Goal: Information Seeking & Learning: Learn about a topic

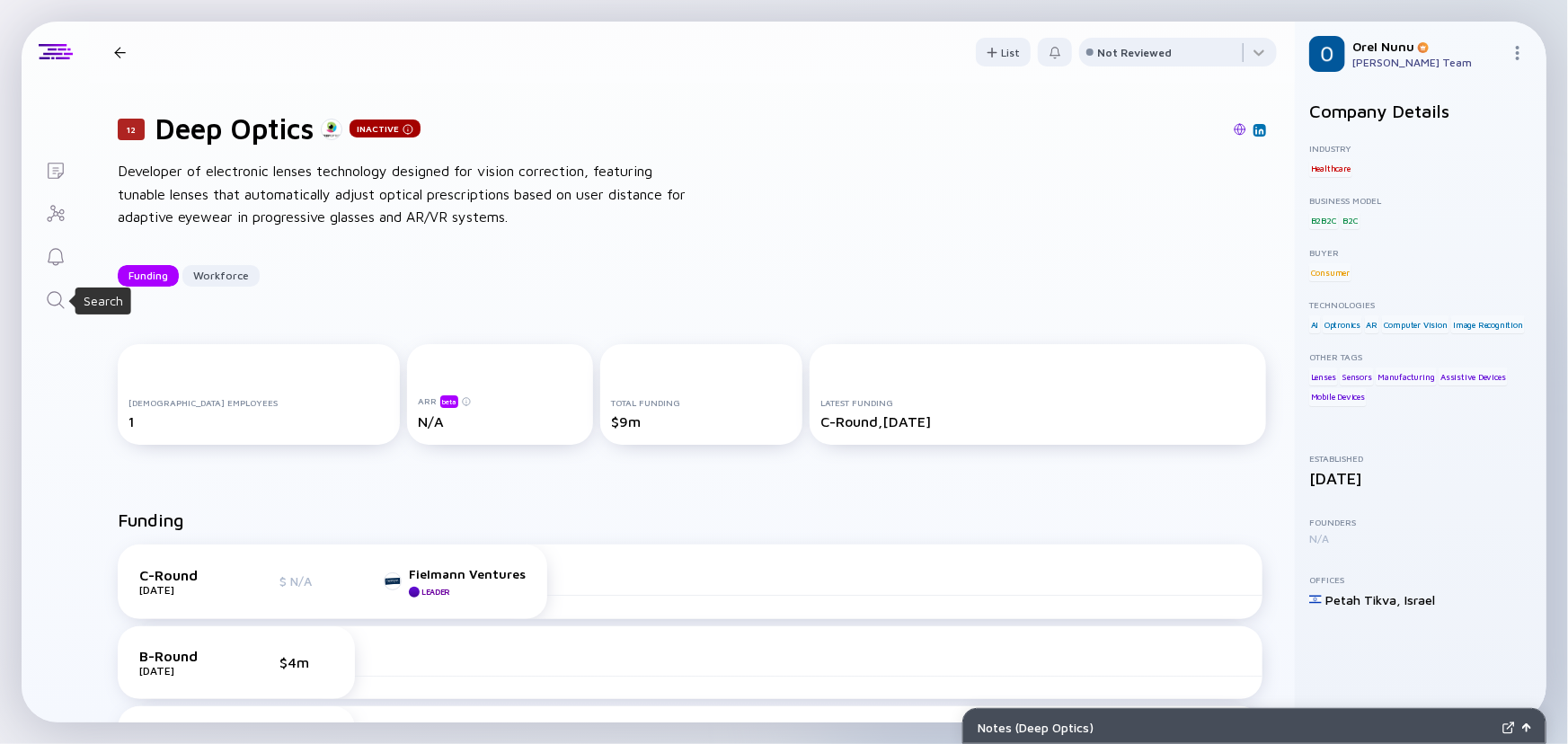
click at [50, 296] on icon "Search" at bounding box center [55, 299] width 21 height 21
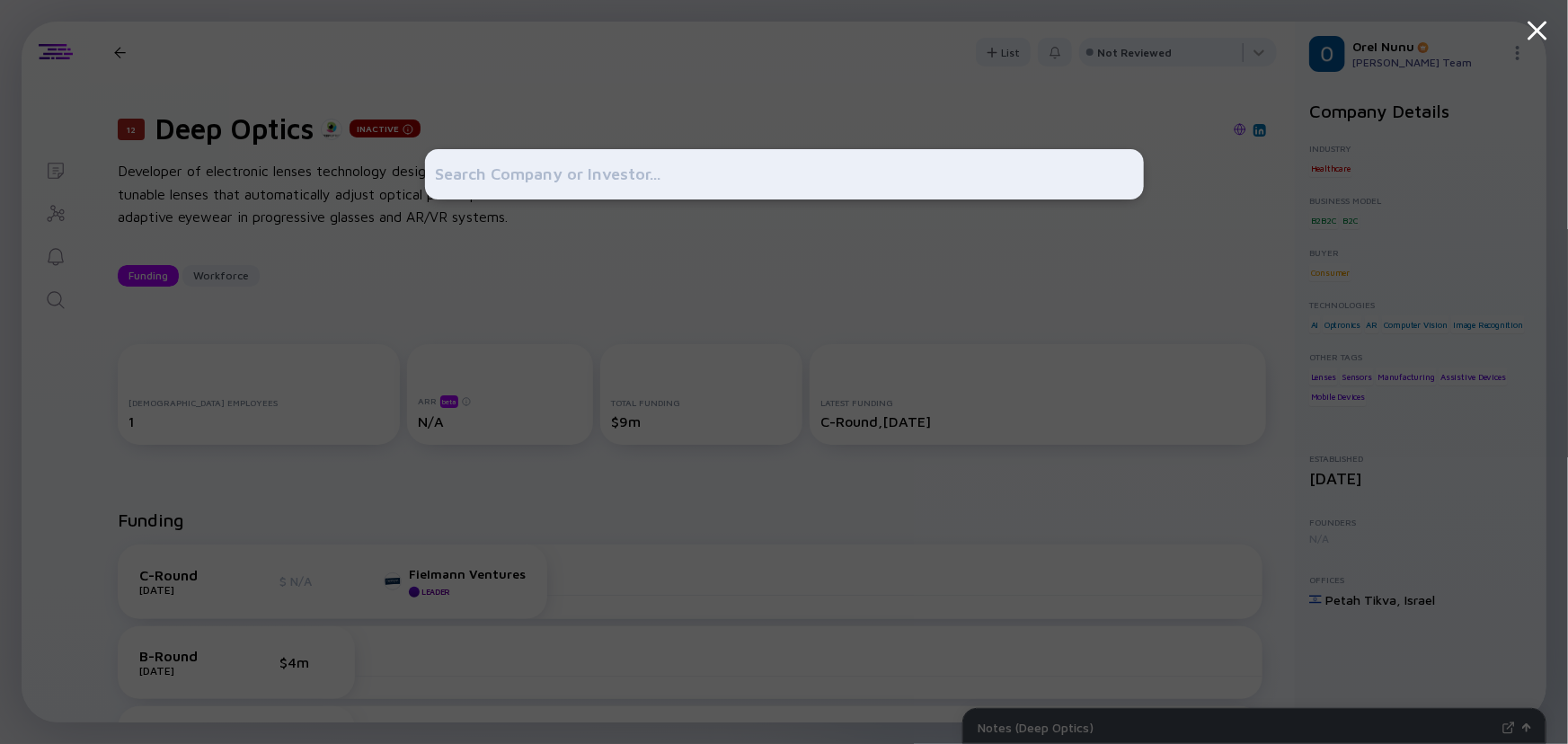
type input "Cervello"
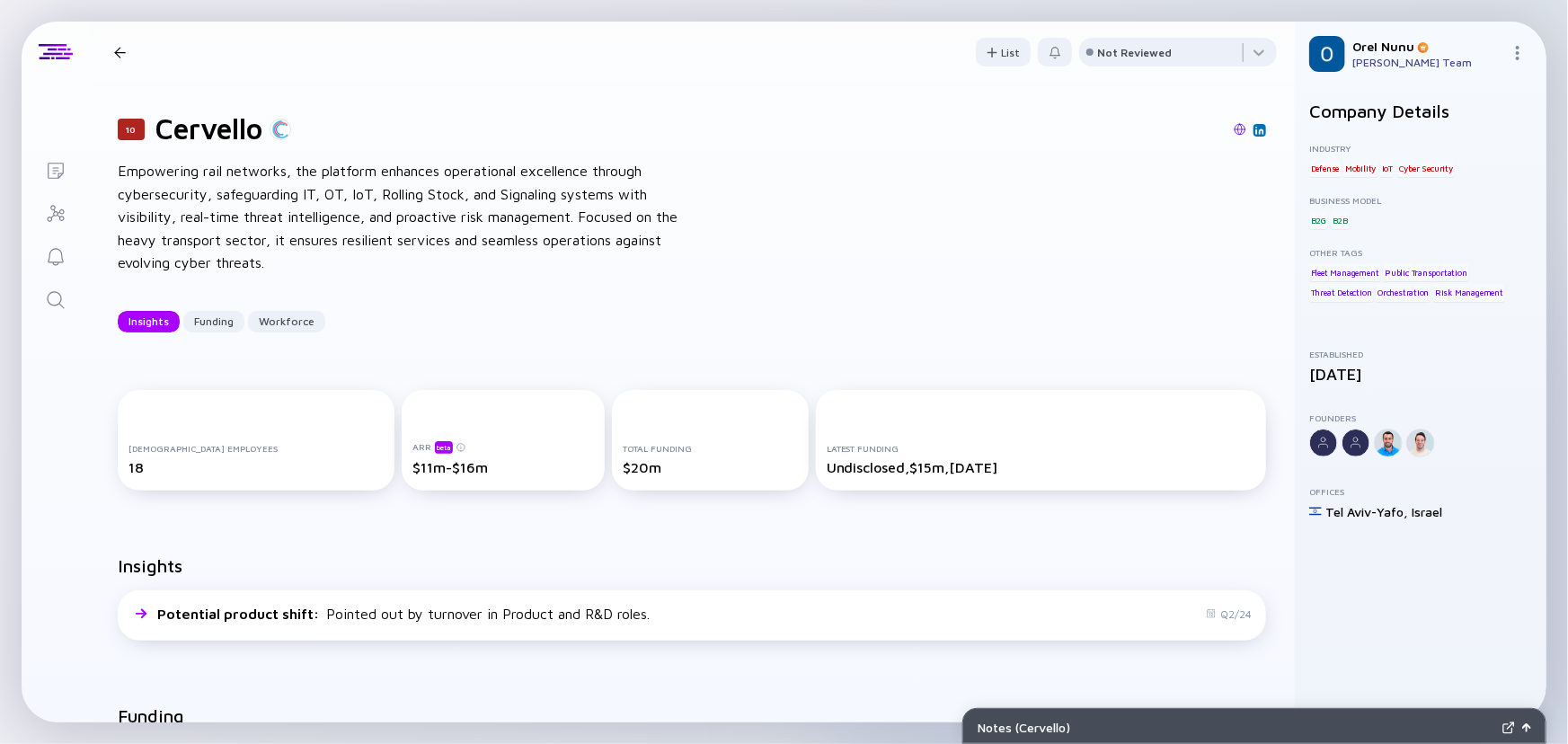
click at [558, 333] on div "10 Cervello Empowering rail networks, the platform enhances operational excelle…" at bounding box center [692, 222] width 1206 height 279
click at [470, 335] on div "10 Cervello Empowering rail networks, the platform enhances operational excelle…" at bounding box center [692, 222] width 1206 height 279
click at [410, 314] on div "Insights Funding Workforce" at bounding box center [692, 321] width 1148 height 21
click at [405, 152] on div "10 Cervello Empowering rail networks, the platform enhances operational excelle…" at bounding box center [692, 222] width 1206 height 279
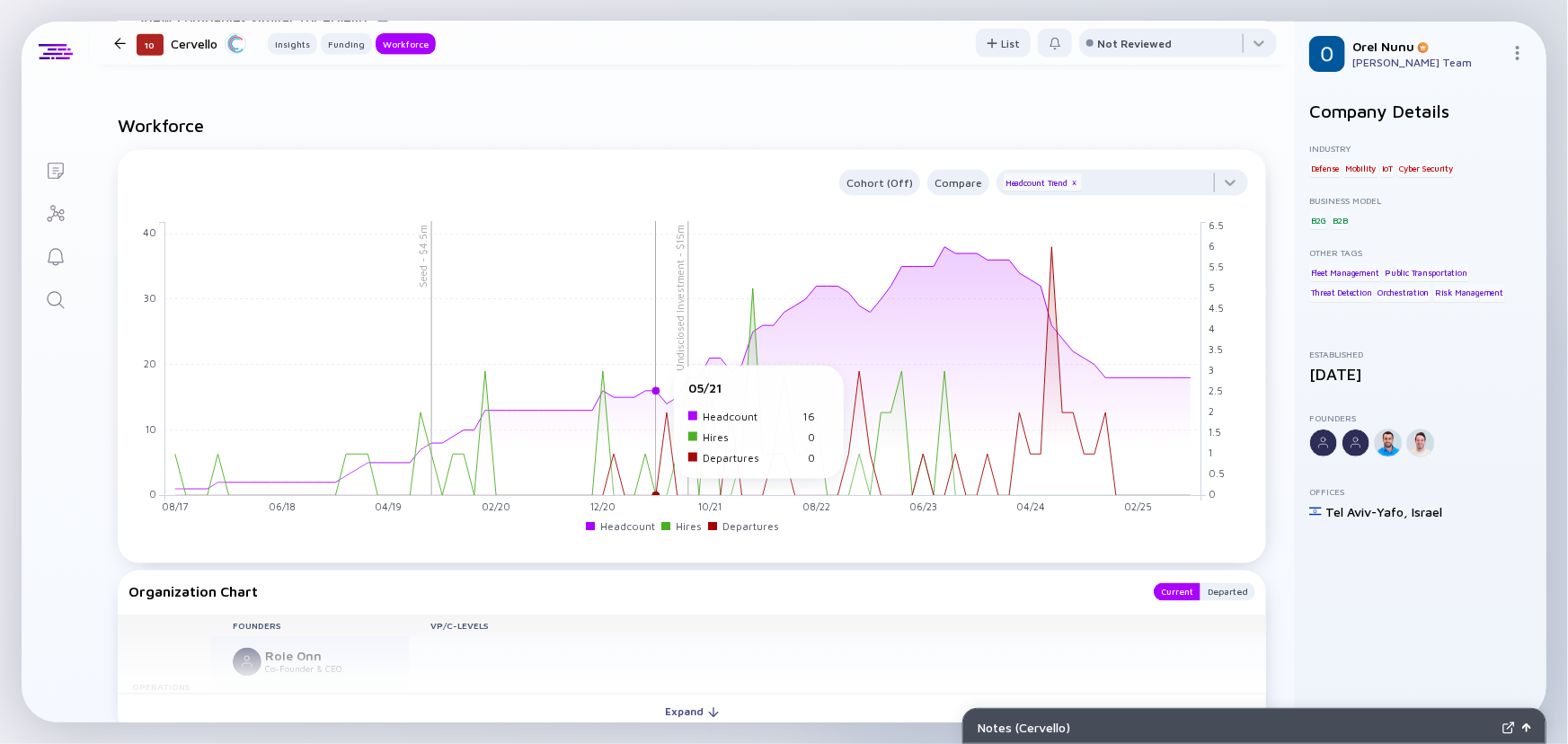
scroll to position [1306, 0]
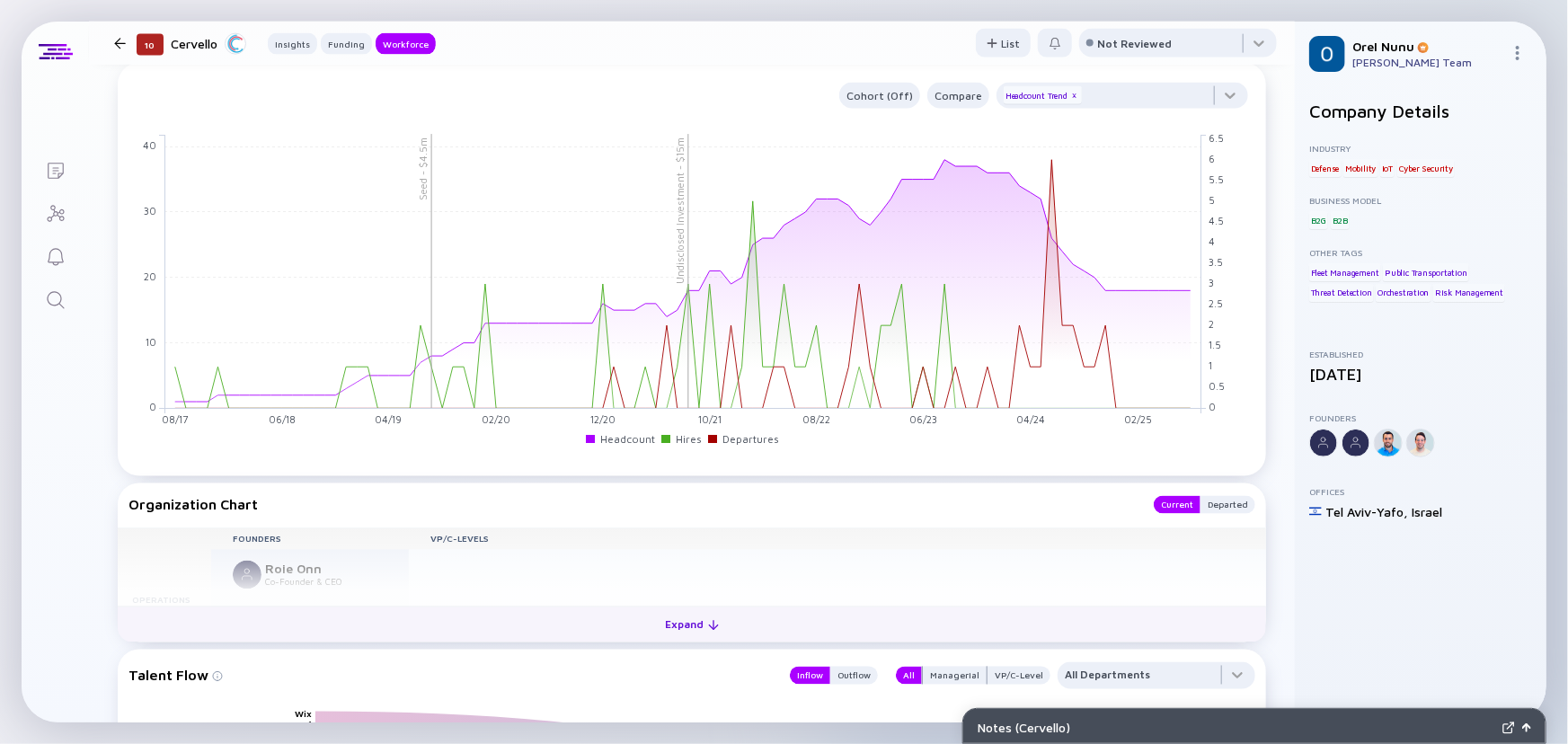
click at [677, 629] on div "Expand" at bounding box center [692, 625] width 74 height 28
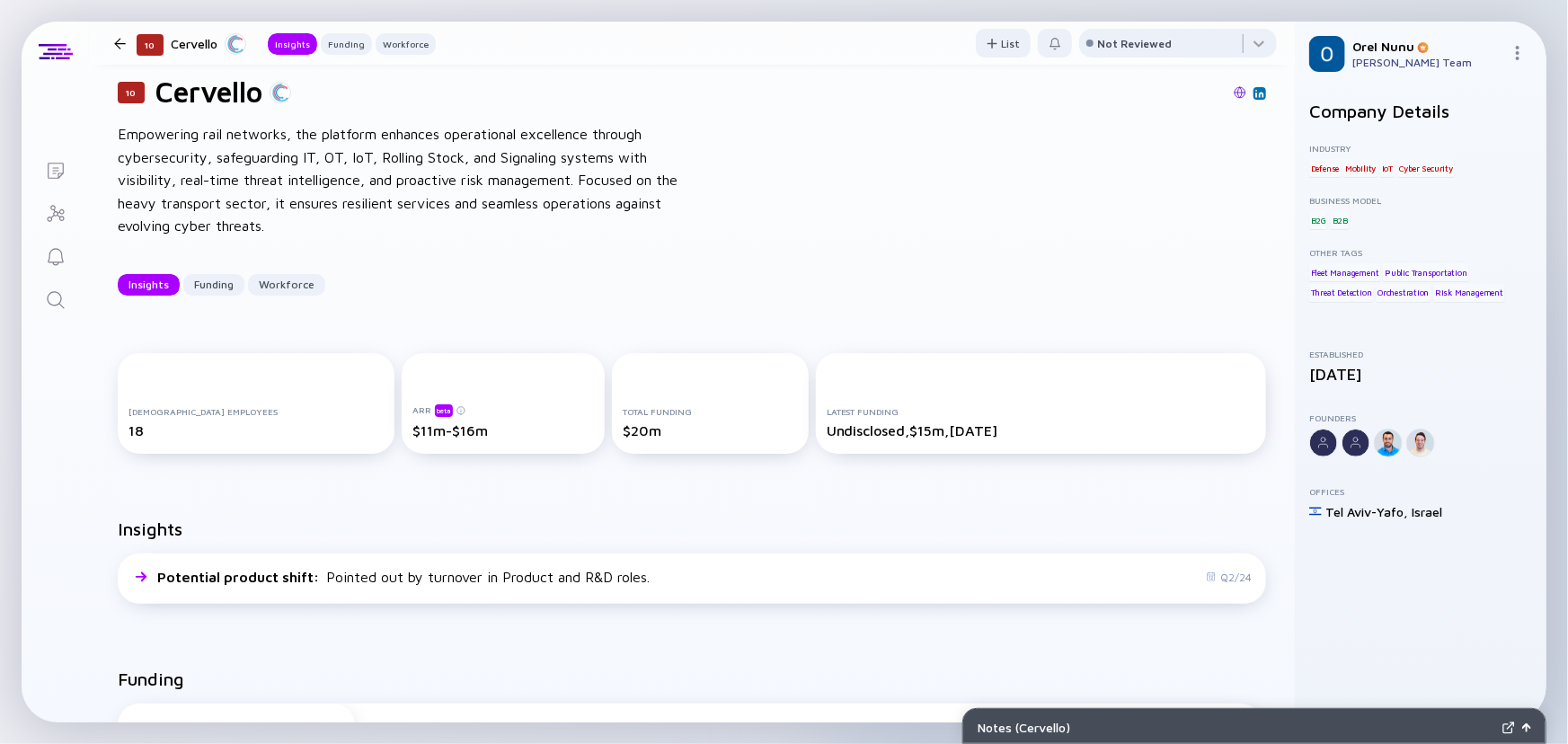
scroll to position [0, 0]
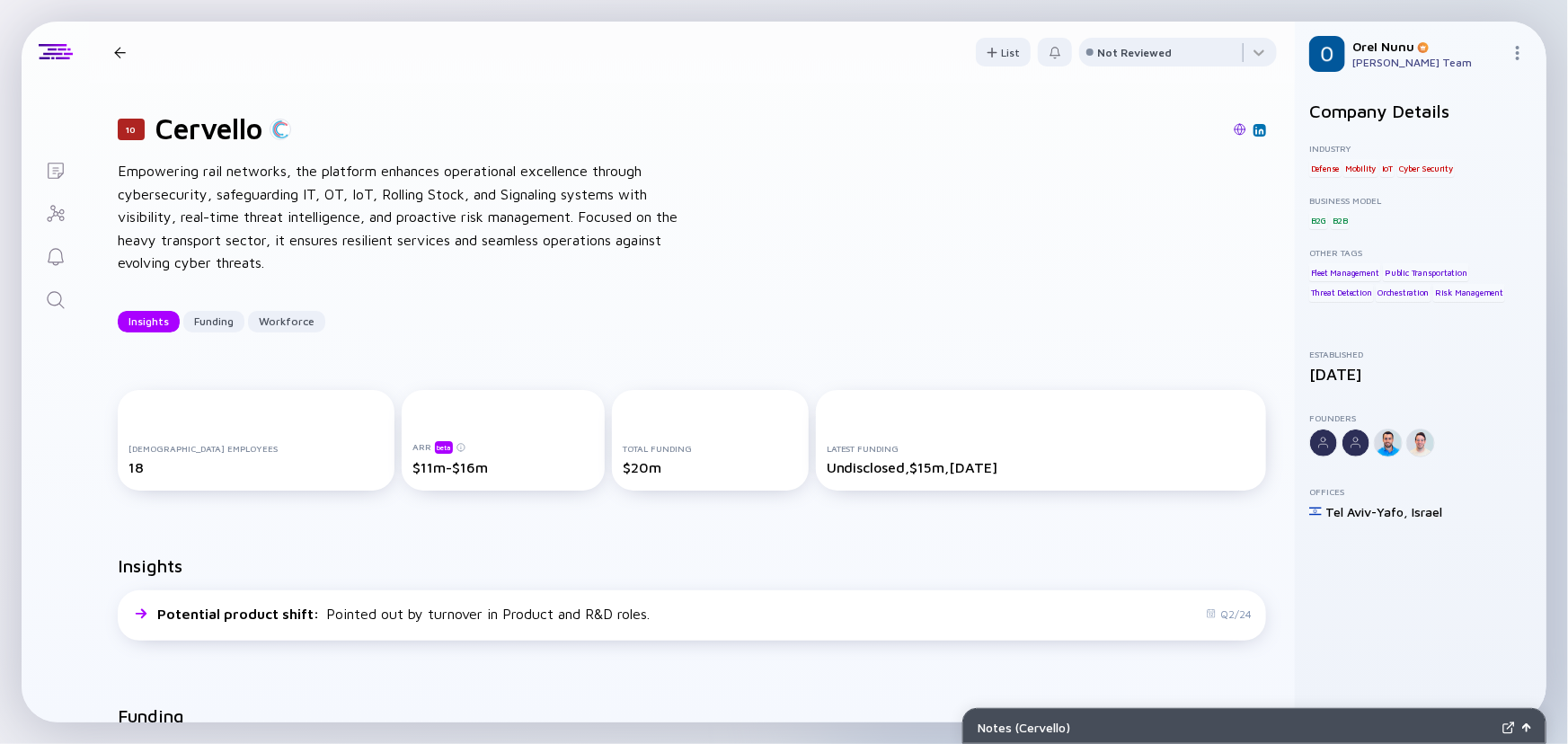
click at [66, 300] on link "Search" at bounding box center [55, 298] width 68 height 43
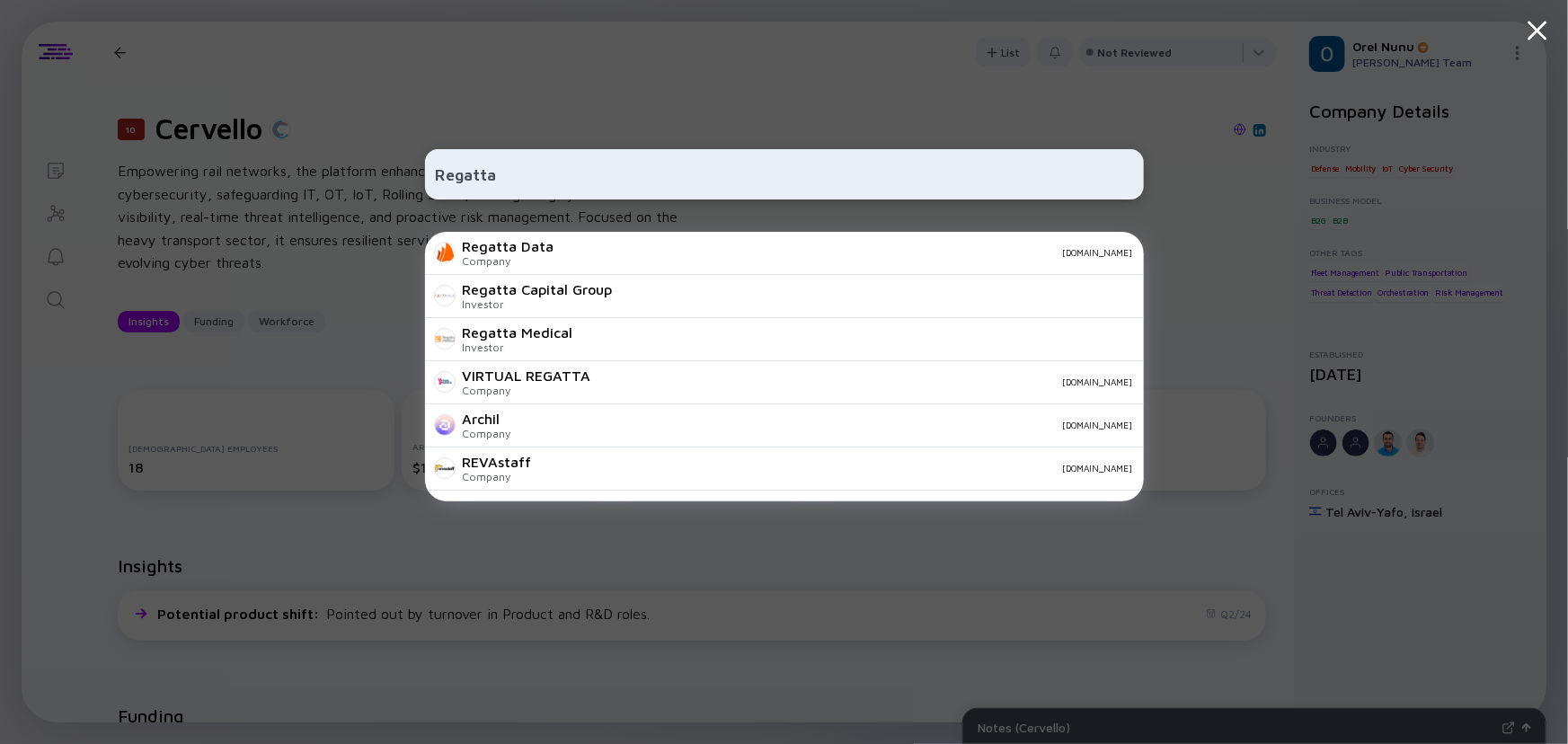
paste input "www.regatta.dev"
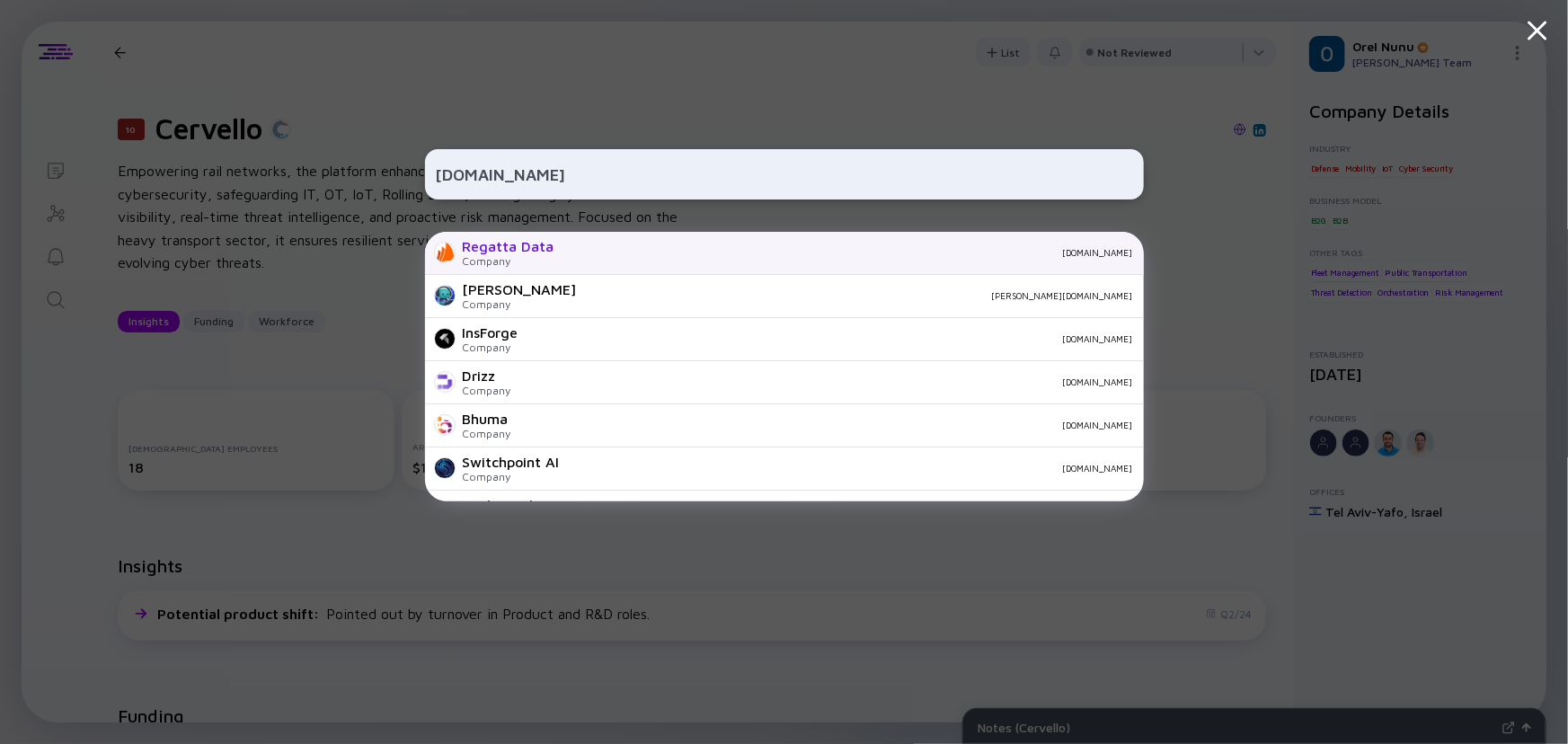
type input "www.regatta.dev"
click at [554, 256] on div "Regatta Data Company regatta.dev" at bounding box center [784, 254] width 719 height 43
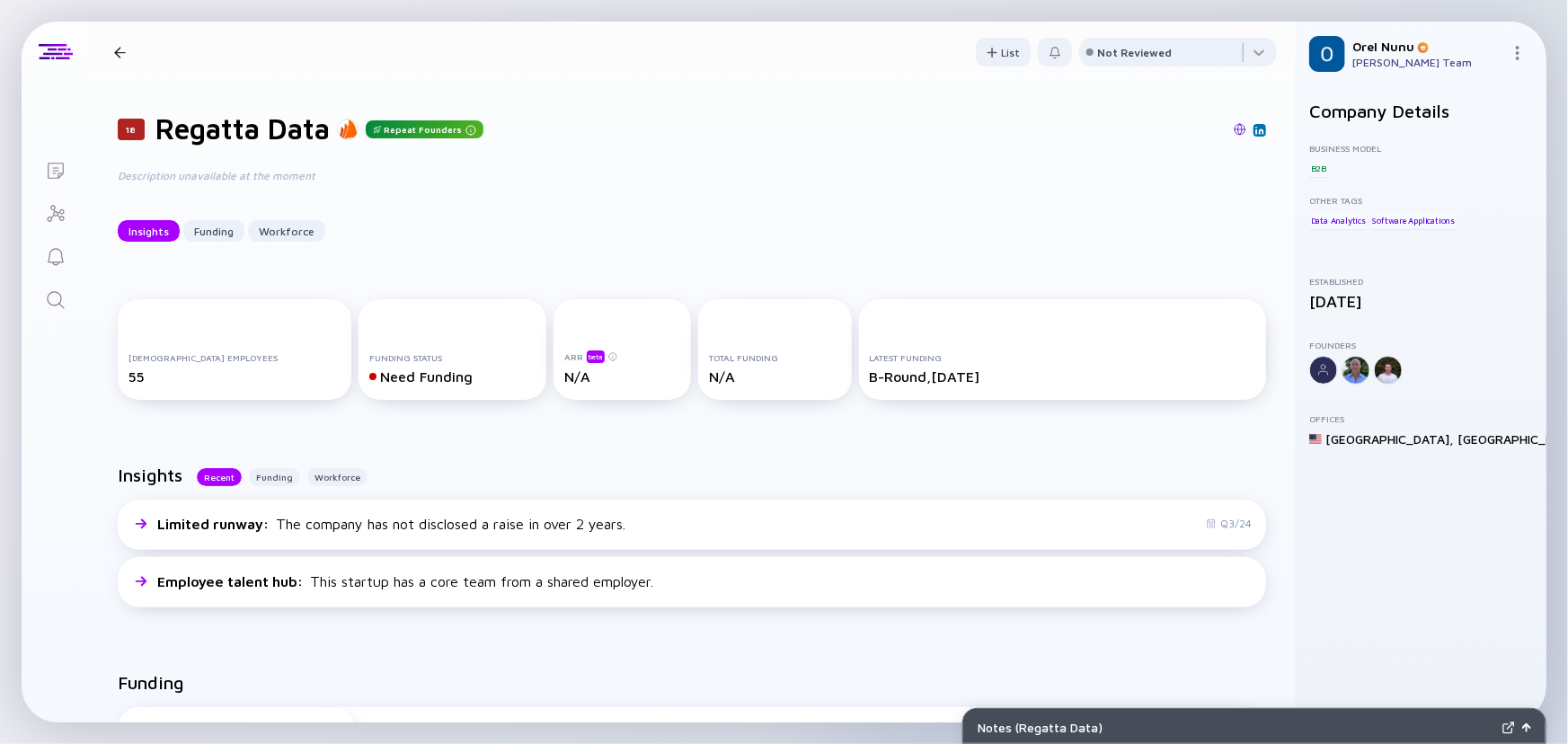
click at [385, 201] on div "18 Regatta Data Repeat Founders Description unavailable at the moment Insights …" at bounding box center [692, 176] width 1206 height 188
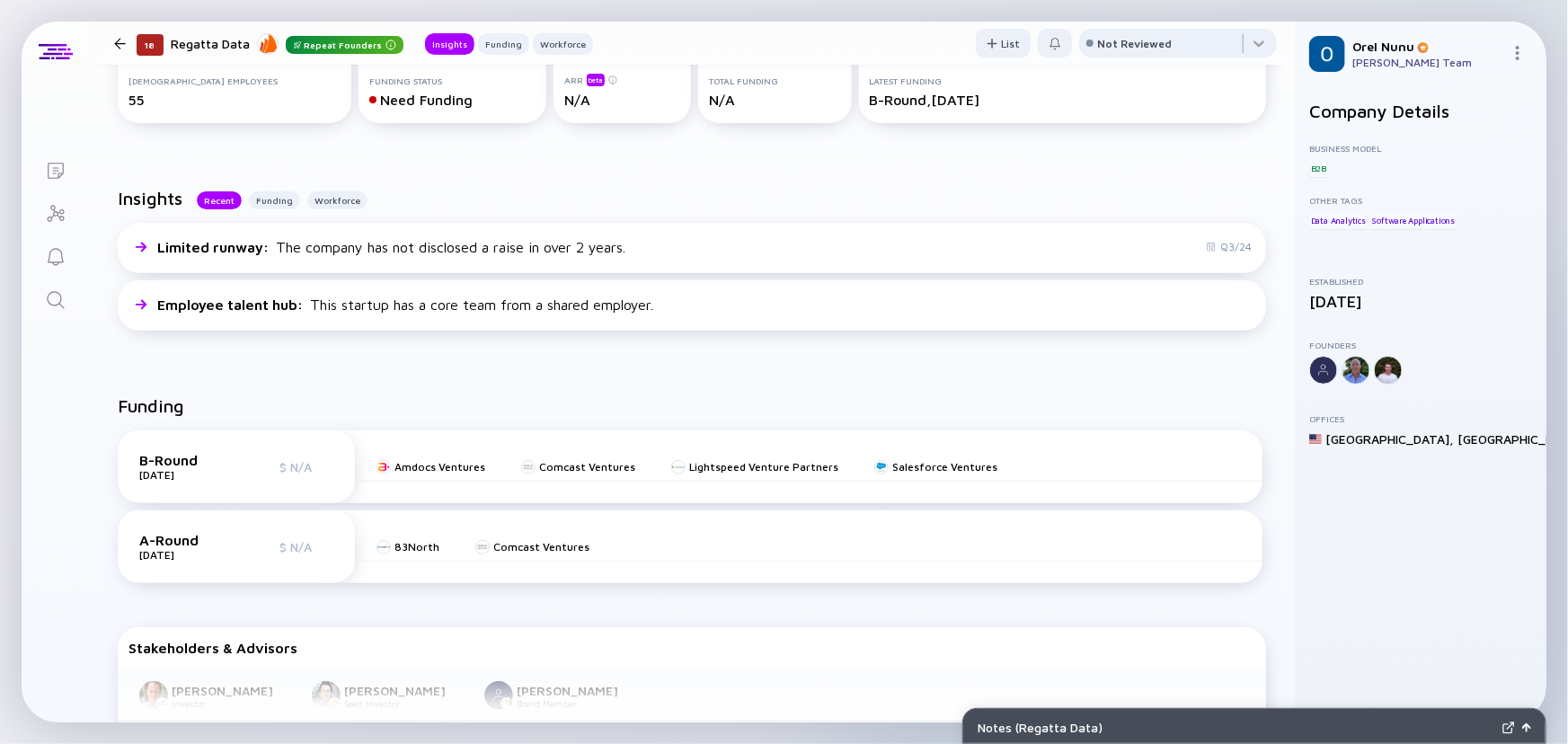
scroll to position [326, 0]
